Goal: Complete application form

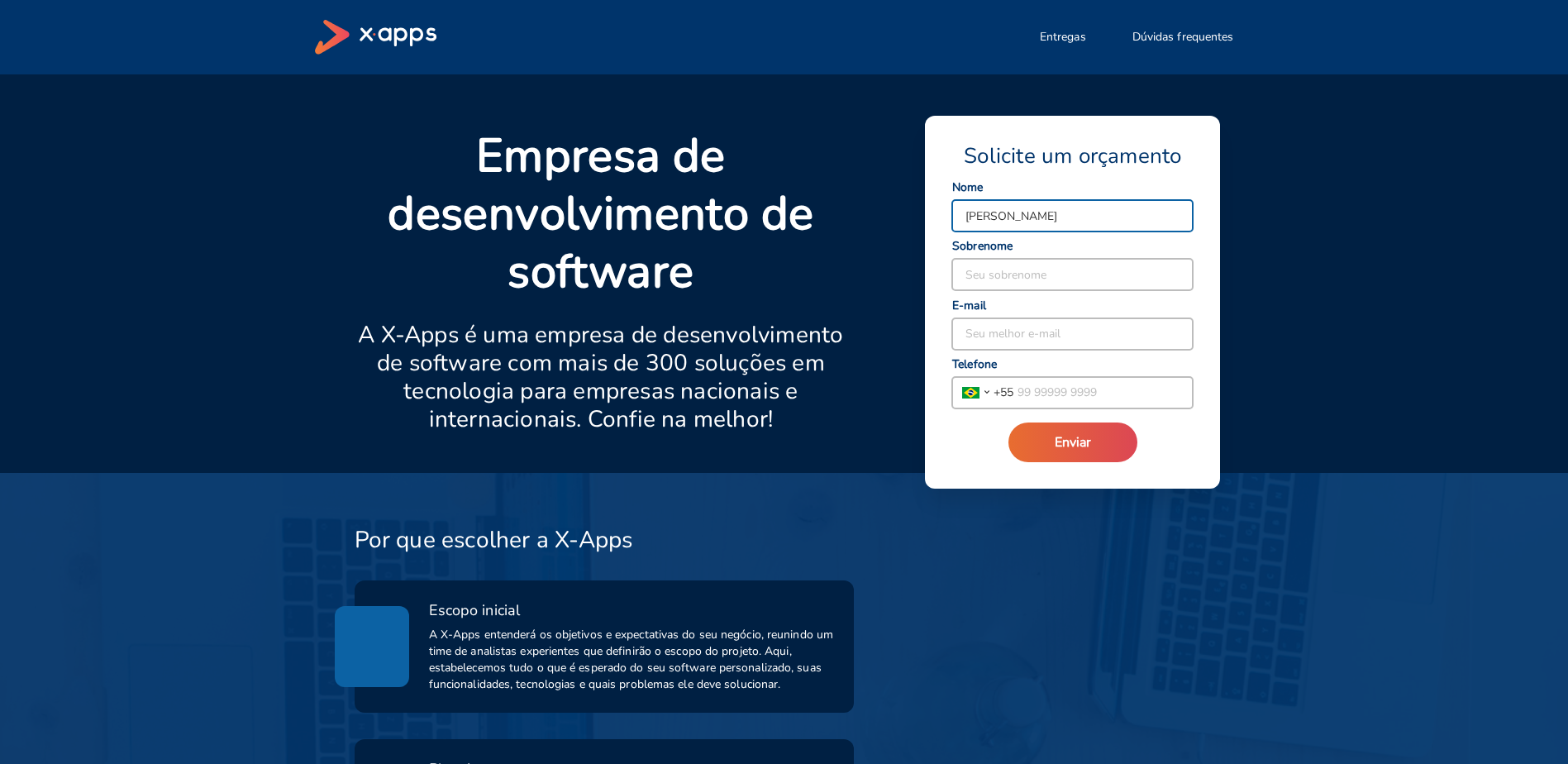
type input "[PERSON_NAME]"
type input "silva"
click at [1106, 220] on input "[PERSON_NAME]" at bounding box center [1073, 215] width 241 height 32
type input "[PERSON_NAME]"
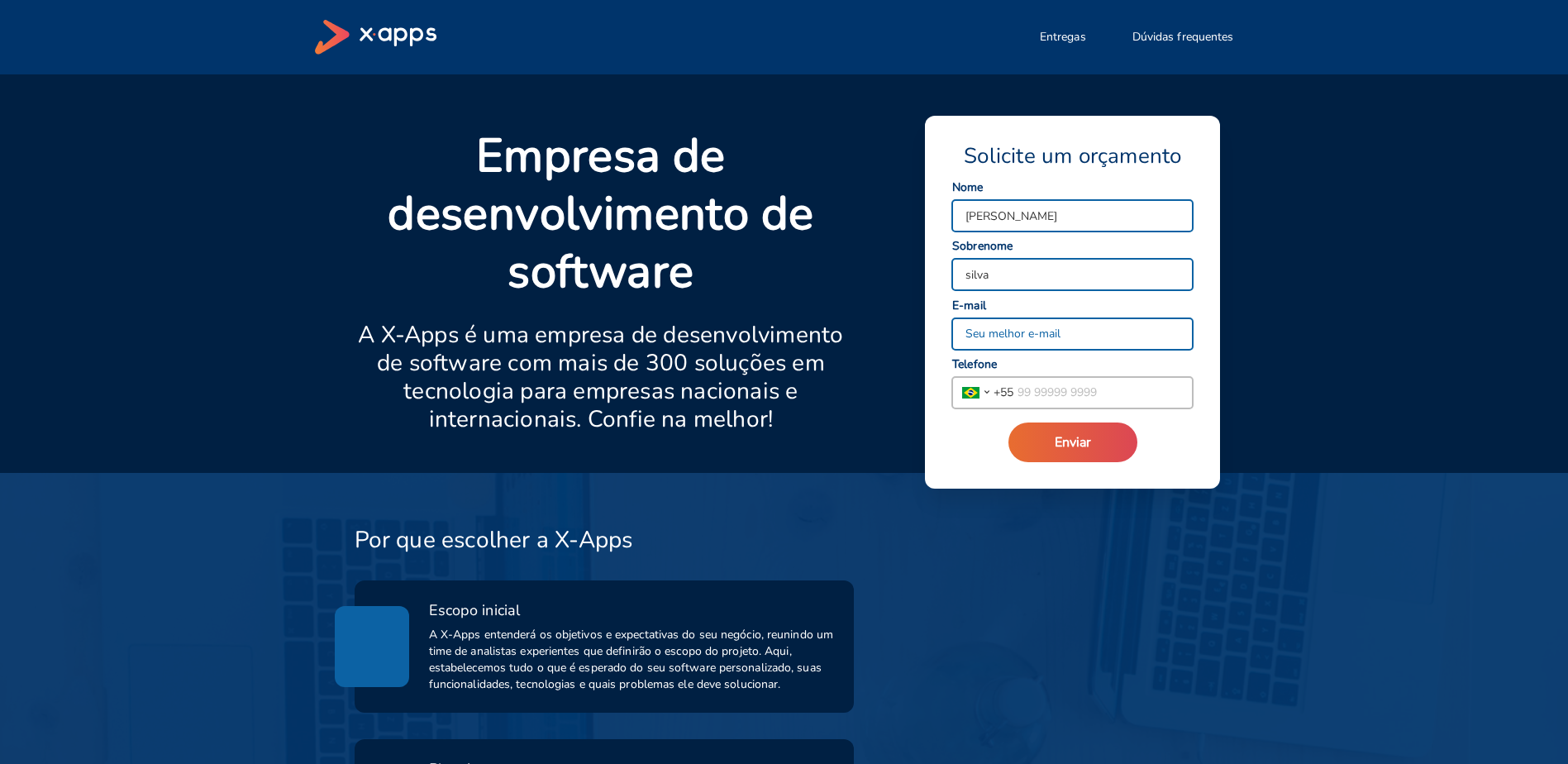
click at [1076, 333] on input at bounding box center [1073, 333] width 241 height 32
type input "j"
type input "[EMAIL_ADDRESS][DOMAIN_NAME]"
type input "[PHONE_NUMBER]"
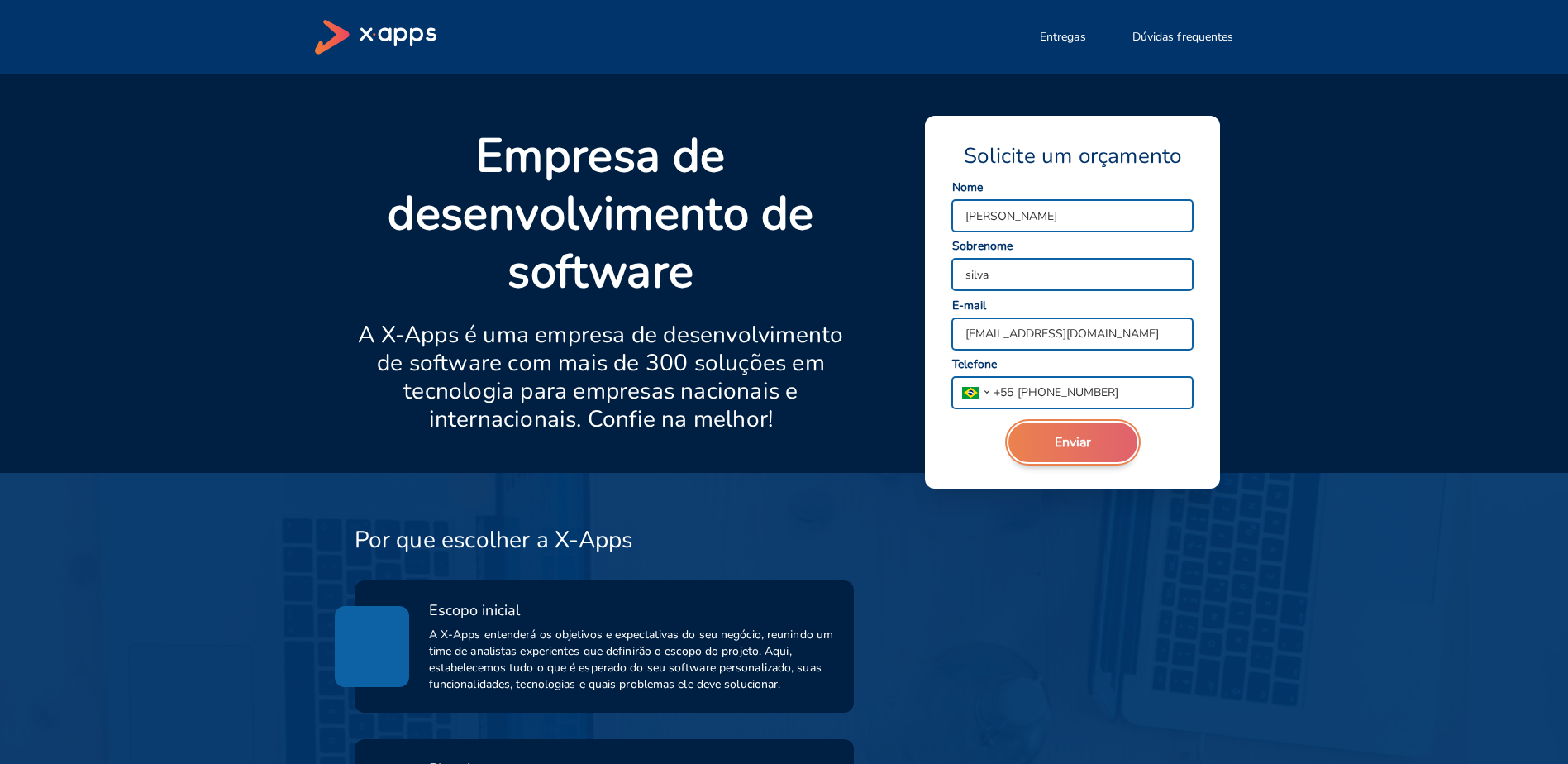
click at [1064, 452] on button "Enviar" at bounding box center [1073, 443] width 129 height 40
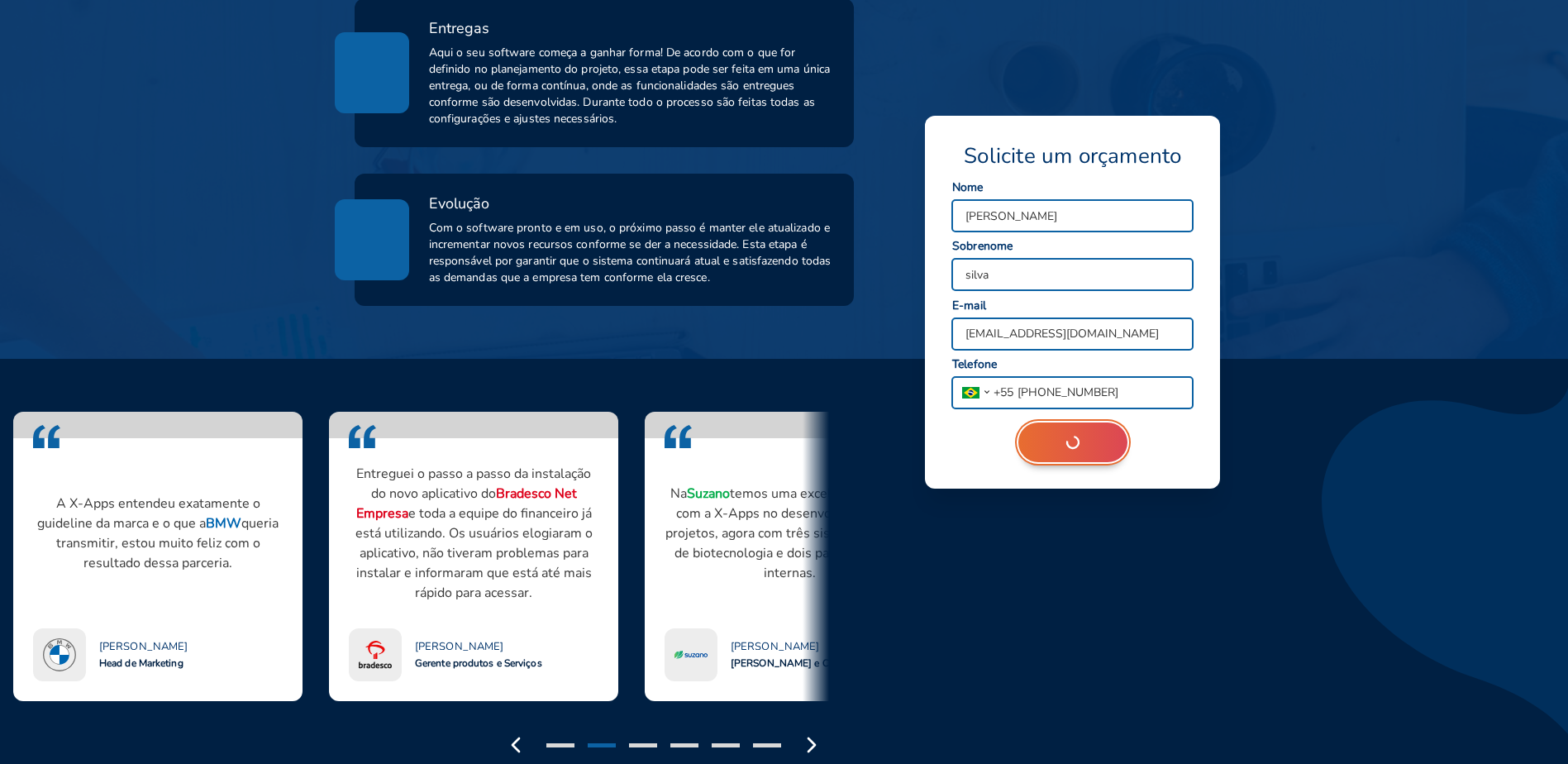
scroll to position [925, 0]
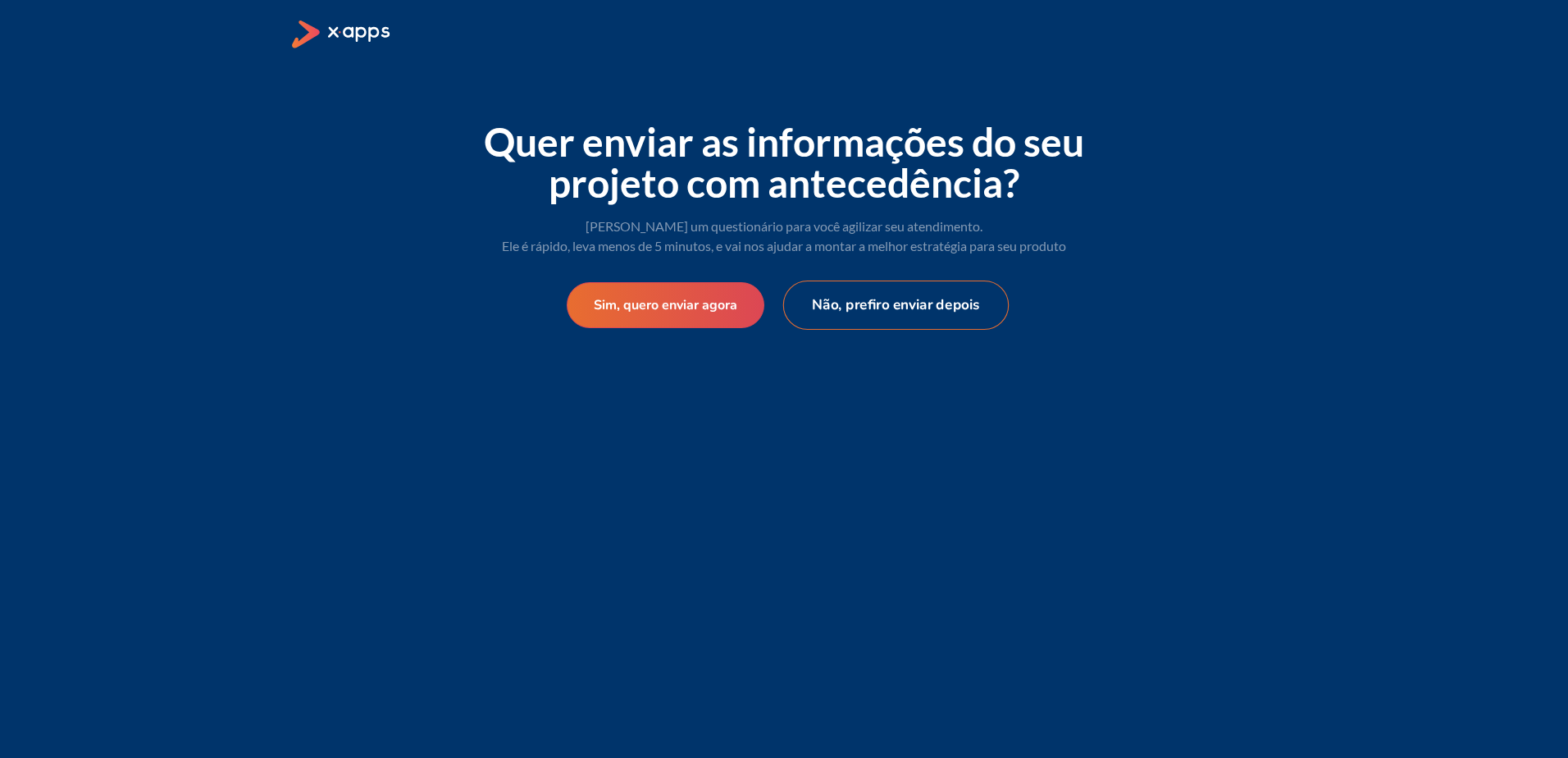
click at [901, 310] on button "Não, prefiro enviar depois" at bounding box center [896, 304] width 226 height 49
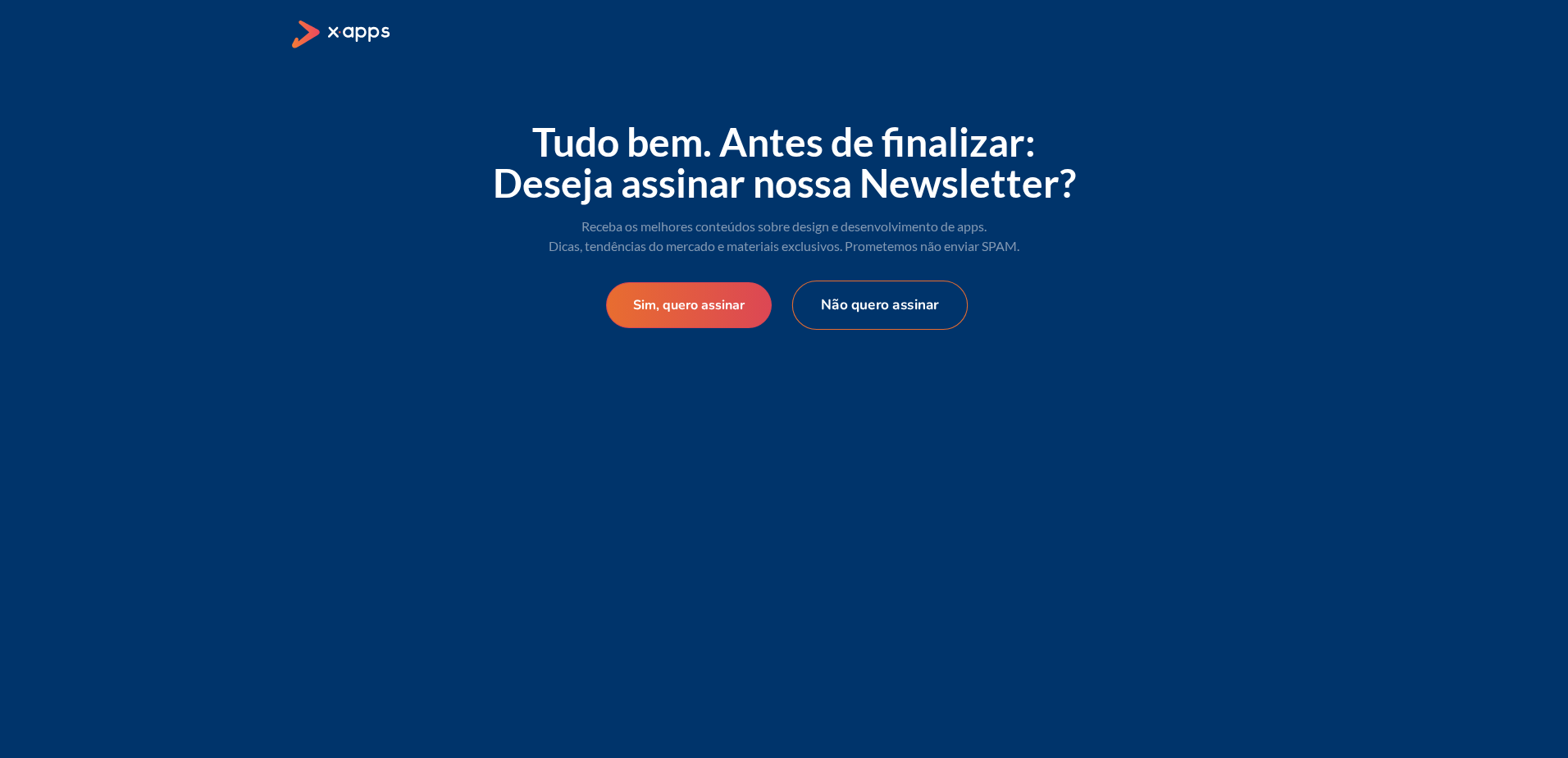
click at [899, 296] on button "Não quero assinar" at bounding box center [879, 304] width 175 height 49
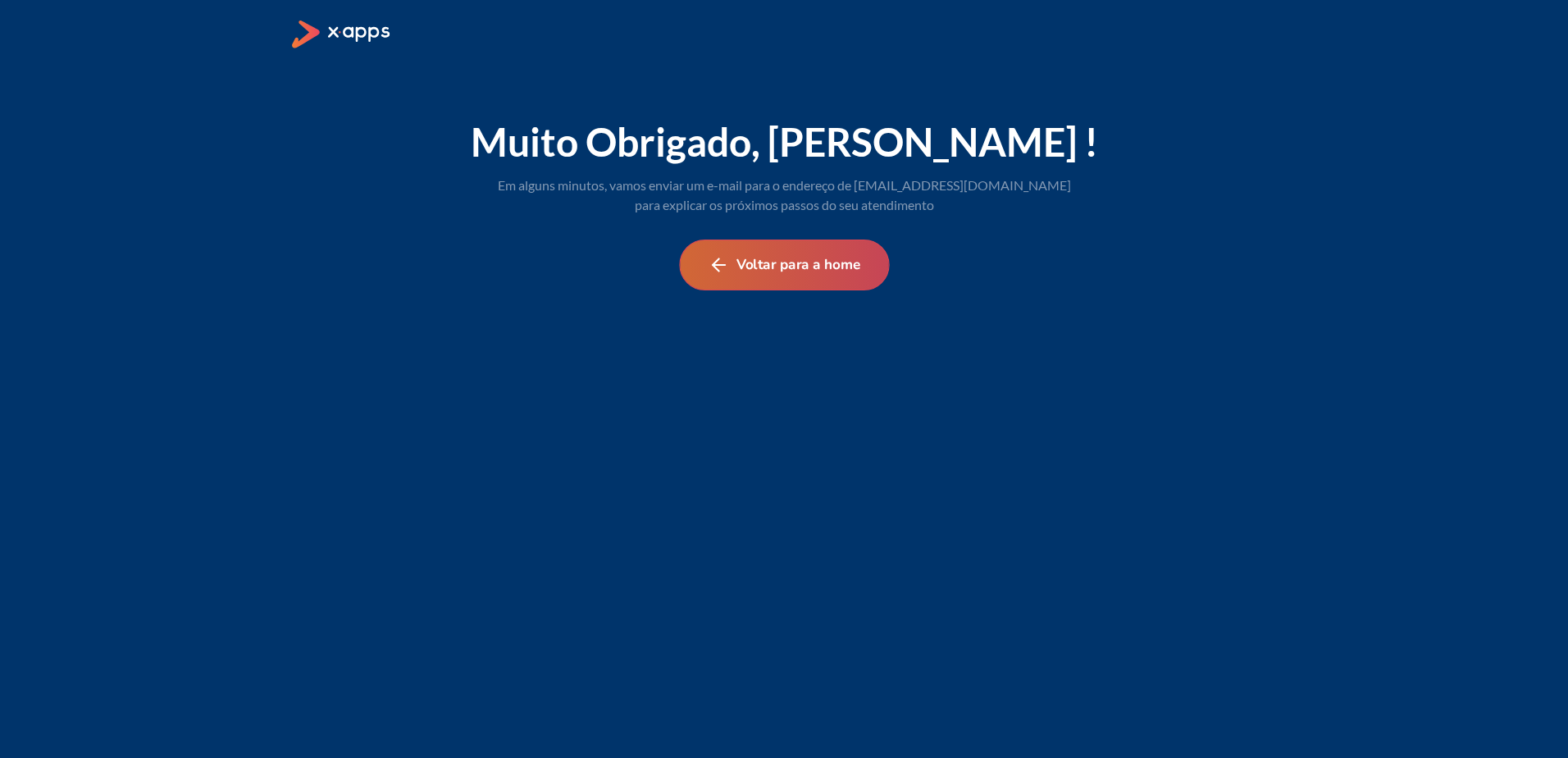
click at [810, 254] on button "Voltar para a home" at bounding box center [784, 265] width 210 height 51
